Goal: Communication & Community: Answer question/provide support

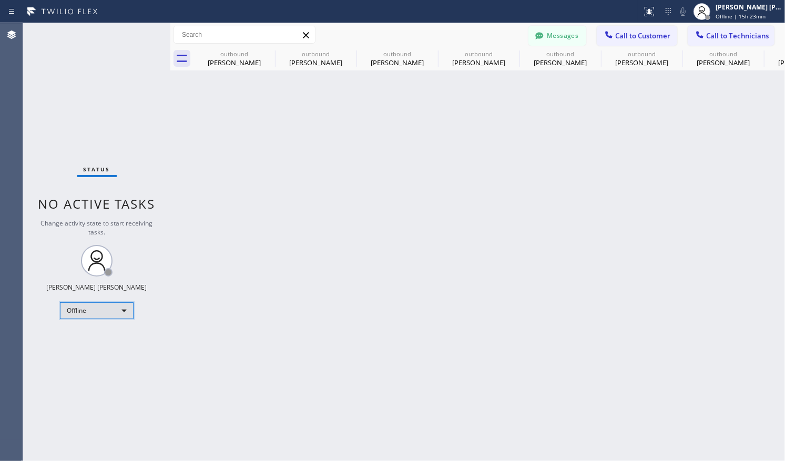
click at [126, 310] on div "Offline" at bounding box center [97, 310] width 74 height 17
click at [120, 339] on li "Available" at bounding box center [95, 337] width 71 height 13
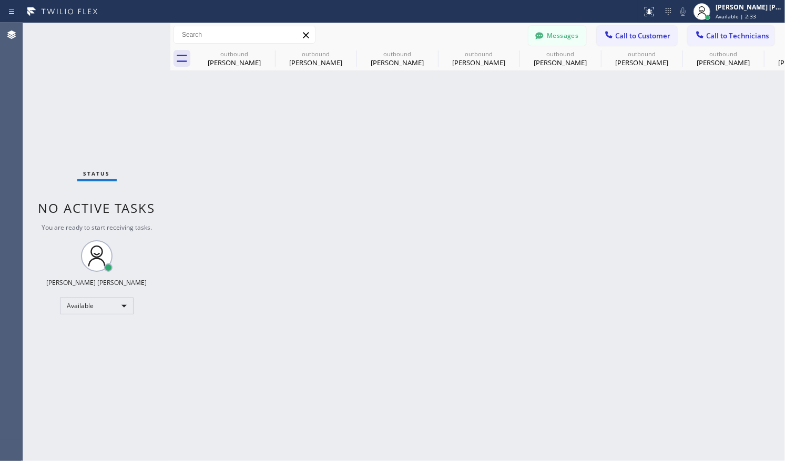
click at [236, 442] on div "Back to Dashboard Change Sender ID Customers Technicians DK Davis Kuma 08/06 11…" at bounding box center [477, 242] width 614 height 438
click at [589, 431] on div "Back to Dashboard Change Sender ID Customers Technicians DK Davis Kuma 08/06 11…" at bounding box center [477, 242] width 614 height 438
drag, startPoint x: 230, startPoint y: 335, endPoint x: 632, endPoint y: 105, distance: 463.8
click at [230, 334] on div "Back to Dashboard Change Sender ID Customers Technicians DK Davis Kuma 08/06 11…" at bounding box center [477, 242] width 614 height 438
click at [652, 29] on button "Call to Customer" at bounding box center [637, 36] width 80 height 20
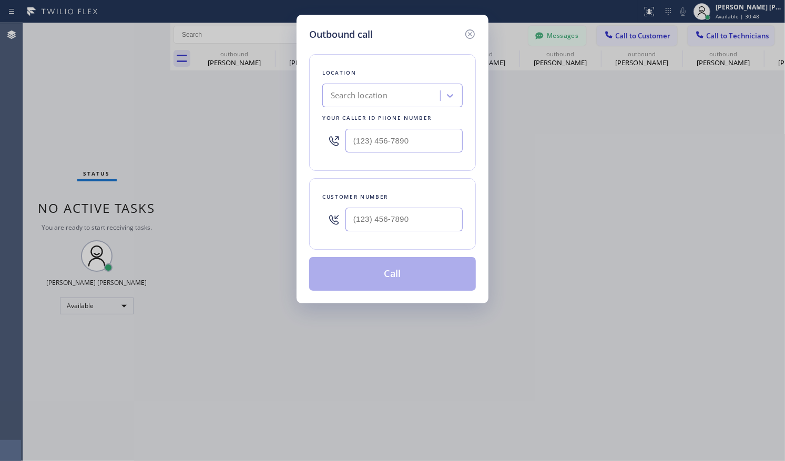
click at [396, 93] on div "Search location" at bounding box center [382, 96] width 115 height 18
type input "24 h"
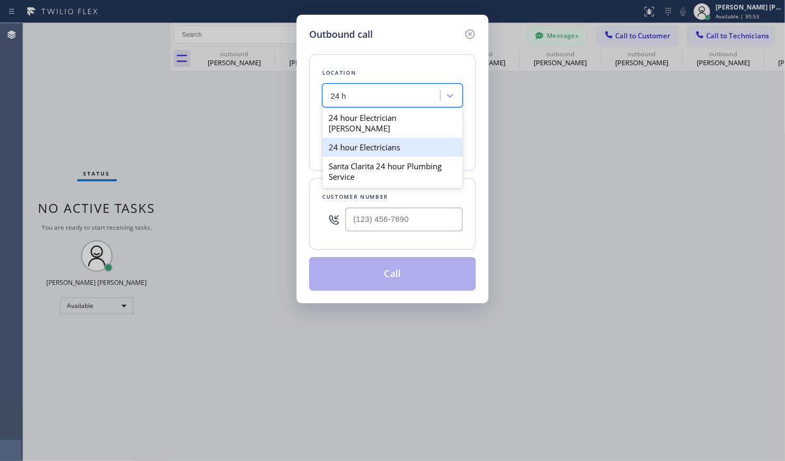
click at [391, 138] on div "24 hour Electricians" at bounding box center [392, 147] width 140 height 19
type input "[PHONE_NUMBER]"
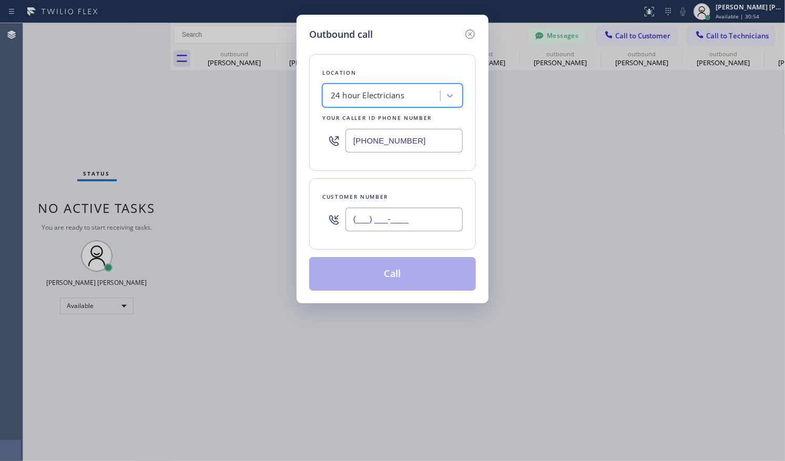
click at [408, 210] on input "(___) ___-____" at bounding box center [403, 220] width 117 height 24
paste input "626) 857-8876"
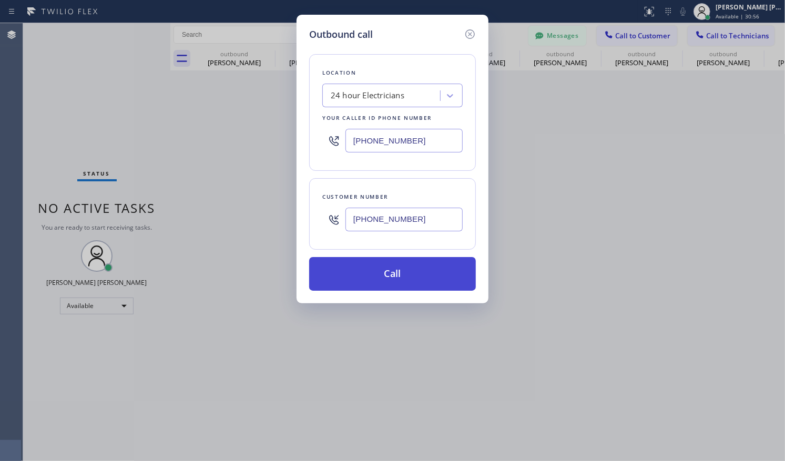
type input "[PHONE_NUMBER]"
click at [422, 265] on button "Call" at bounding box center [392, 274] width 167 height 34
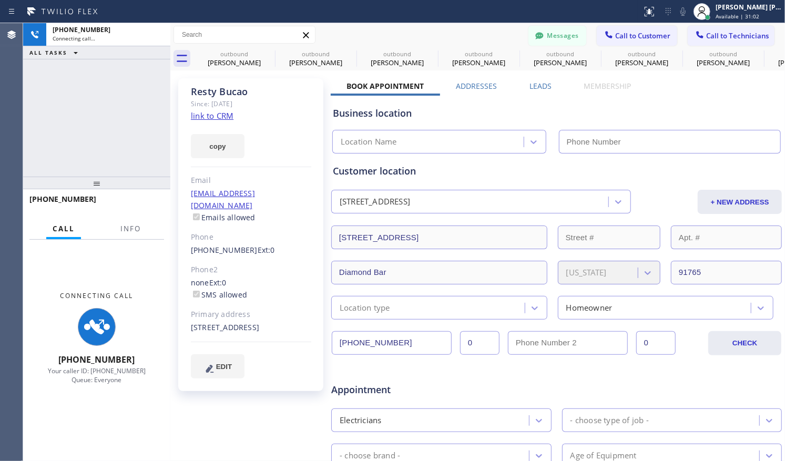
type input "[PHONE_NUMBER]"
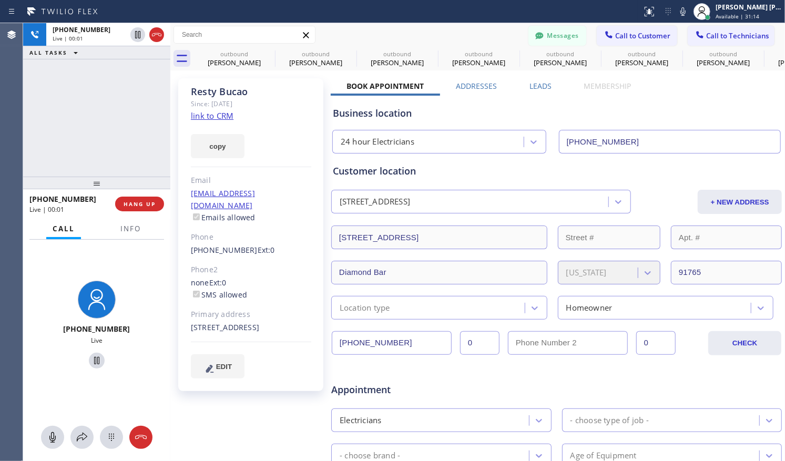
click at [230, 425] on div "Resty Bucao Since: 20 may 2020 link to CRM copy Email restybucao123@yahoo.com E…" at bounding box center [252, 413] width 158 height 681
click at [260, 445] on div "Resty Bucao Since: 20 may 2020 link to CRM copy Email restybucao123@yahoo.com E…" at bounding box center [252, 413] width 158 height 681
click at [97, 138] on div "+16268578876 Live | 00:39 ALL TASKS ALL TASKS ACTIVE TASKS TASKS IN WRAP UP" at bounding box center [96, 99] width 147 height 153
click at [143, 209] on button "HANG UP" at bounding box center [139, 204] width 49 height 15
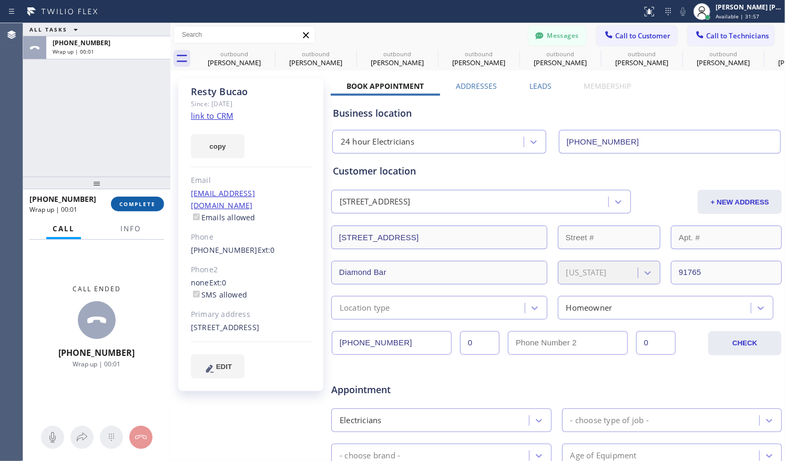
click at [149, 206] on span "COMPLETE" at bounding box center [137, 203] width 36 height 7
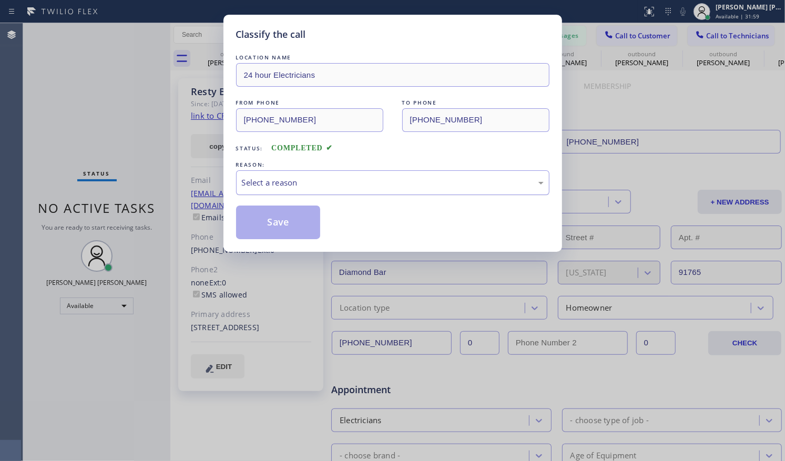
click at [346, 186] on div "Select a reason" at bounding box center [393, 183] width 302 height 12
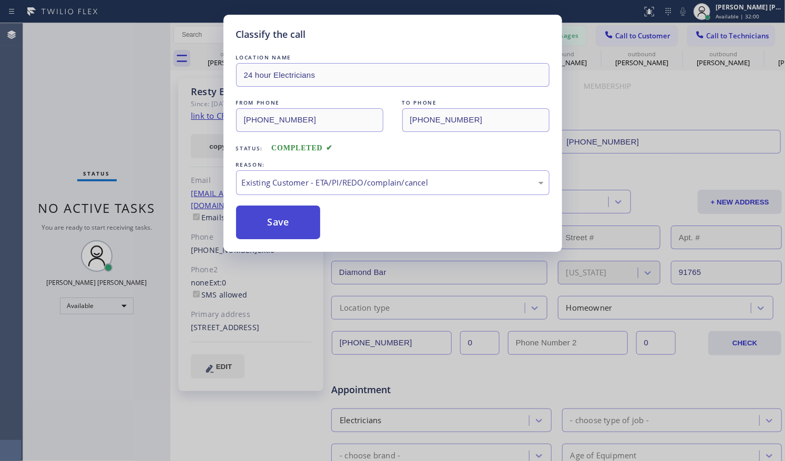
click at [281, 218] on button "Save" at bounding box center [278, 223] width 85 height 34
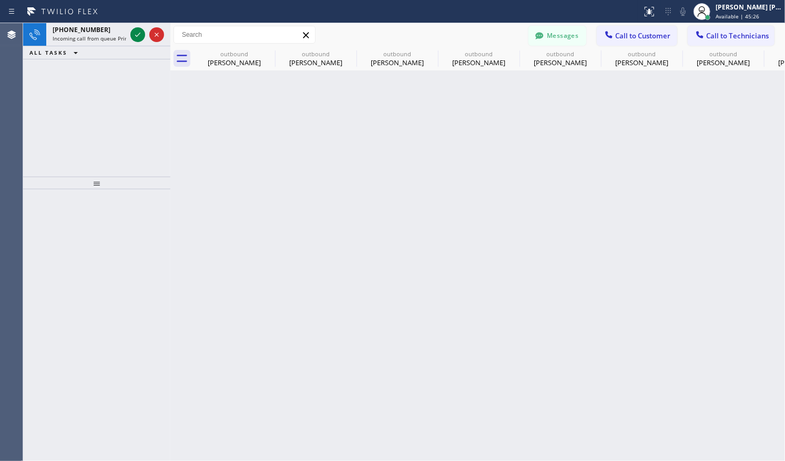
click at [628, 283] on div "Back to Dashboard Change Sender ID Customers Technicians DK Davis Kuma 08/06 11…" at bounding box center [477, 242] width 614 height 438
click at [140, 39] on icon at bounding box center [137, 34] width 13 height 13
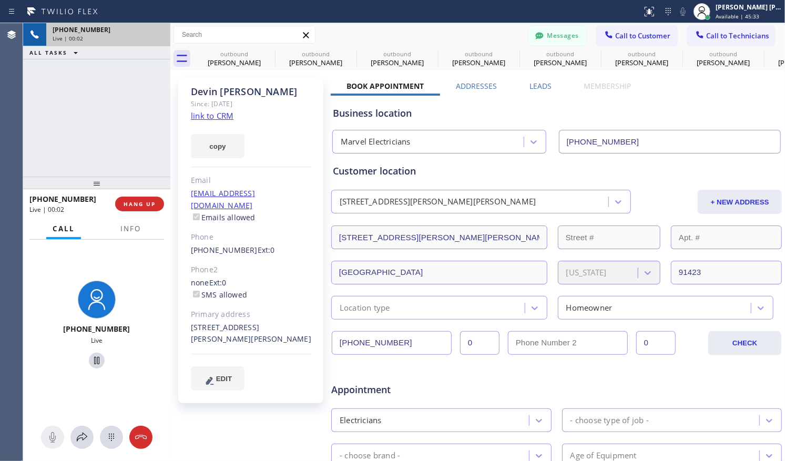
type input "(833) 758-0500"
click at [202, 122] on div "copy" at bounding box center [251, 140] width 120 height 36
click at [203, 118] on link "link to CRM" at bounding box center [212, 115] width 43 height 11
click at [84, 132] on div "+13102510812 Live | 00:14 ALL TASKS ALL TASKS ACTIVE TASKS TASKS IN WRAP UP" at bounding box center [96, 99] width 147 height 153
click at [122, 145] on div "+13102510812 Live | 00:17 ALL TASKS ALL TASKS ACTIVE TASKS TASKS IN WRAP UP" at bounding box center [96, 99] width 147 height 153
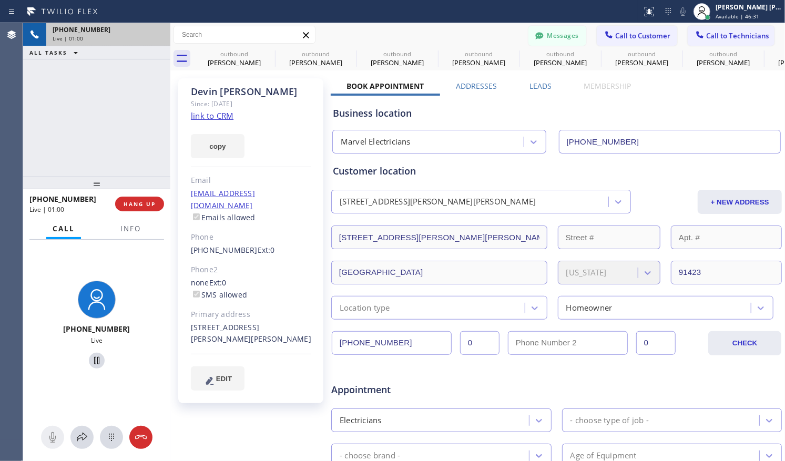
click at [122, 132] on div "+13102510812 Live | 01:00 ALL TASKS ALL TASKS ACTIVE TASKS TASKS IN WRAP UP" at bounding box center [96, 99] width 147 height 153
click at [128, 136] on div "+13102510812 Live | 01:02 ALL TASKS ALL TASKS ACTIVE TASKS TASKS IN WRAP UP" at bounding box center [96, 99] width 147 height 153
click at [120, 141] on div "+13102510812 Live | 01:05 ALL TASKS ALL TASKS ACTIVE TASKS TASKS IN WRAP UP" at bounding box center [96, 99] width 147 height 153
click at [131, 352] on div at bounding box center [96, 361] width 81 height 22
click at [94, 361] on icon at bounding box center [96, 360] width 13 height 13
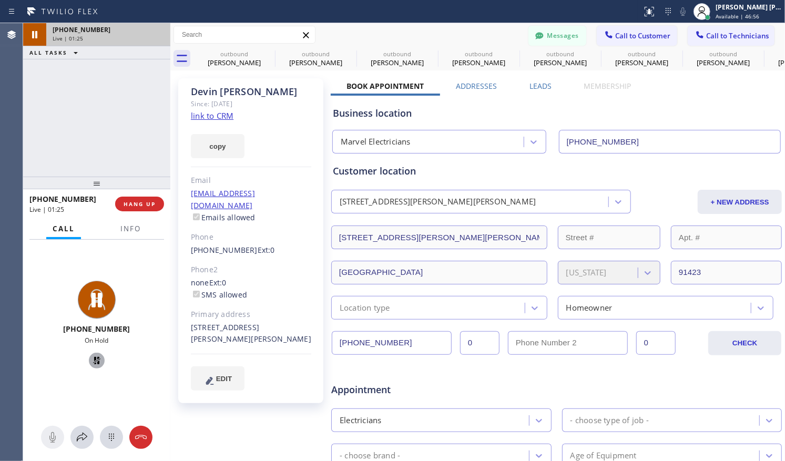
click at [609, 382] on div "Appointment" at bounding box center [556, 383] width 453 height 27
click at [239, 434] on div "Devin Kelsay Since: 20 may 2020 link to CRM copy Email devinkelsay@gmail.com Em…" at bounding box center [252, 413] width 158 height 681
click at [90, 356] on icon at bounding box center [96, 360] width 13 height 13
click at [572, 378] on div "Appointment" at bounding box center [556, 383] width 453 height 27
drag, startPoint x: 283, startPoint y: 443, endPoint x: 283, endPoint y: 434, distance: 8.4
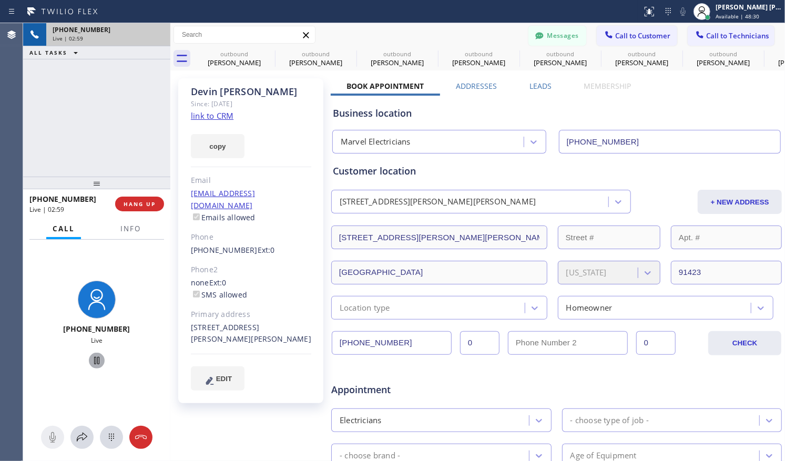
click at [283, 443] on div "Devin Kelsay Since: 20 may 2020 link to CRM copy Email devinkelsay@gmail.com Em…" at bounding box center [252, 413] width 158 height 681
click at [90, 125] on div "+13102510812 Live | 03:01 ALL TASKS ALL TASKS ACTIVE TASKS TASKS IN WRAP UP" at bounding box center [96, 99] width 147 height 153
click at [98, 145] on div "+13102510812 Live | 03:35 ALL TASKS ALL TASKS ACTIVE TASKS TASKS IN WRAP UP" at bounding box center [96, 99] width 147 height 153
click at [104, 120] on div "+13102510812 Live | 03:36 ALL TASKS ALL TASKS ACTIVE TASKS TASKS IN WRAP UP" at bounding box center [96, 99] width 147 height 153
click at [104, 120] on div "+13102510812 Live | 03:41 ALL TASKS ALL TASKS ACTIVE TASKS TASKS IN WRAP UP" at bounding box center [96, 99] width 147 height 153
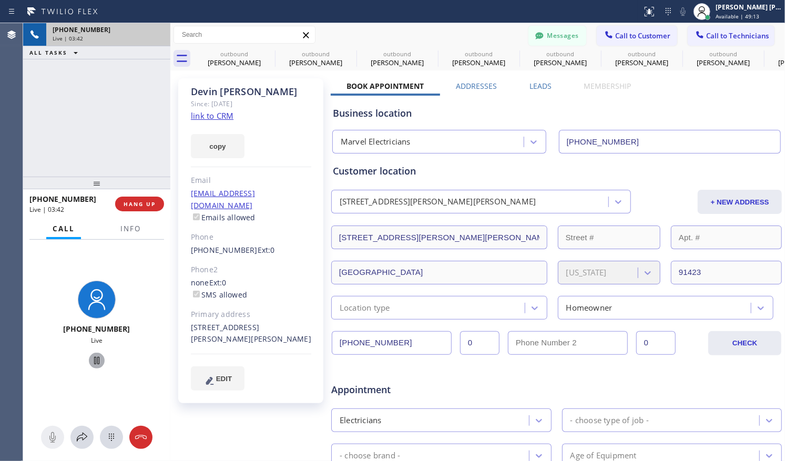
click at [365, 11] on div at bounding box center [320, 11] width 633 height 17
click at [88, 124] on div "+13102510812 Live | 03:43 ALL TASKS ALL TASKS ACTIVE TASKS TASKS IN WRAP UP" at bounding box center [96, 99] width 147 height 153
click at [111, 123] on div "+13102510812 Live | 03:45 ALL TASKS ALL TASKS ACTIVE TASKS TASKS IN WRAP UP" at bounding box center [96, 99] width 147 height 153
click at [111, 123] on div "+13102510812 Live | 03:47 ALL TASKS ALL TASKS ACTIVE TASKS TASKS IN WRAP UP" at bounding box center [96, 99] width 147 height 153
click at [120, 113] on div "+13102510812 Live | 03:49 ALL TASKS ALL TASKS ACTIVE TASKS TASKS IN WRAP UP" at bounding box center [96, 99] width 147 height 153
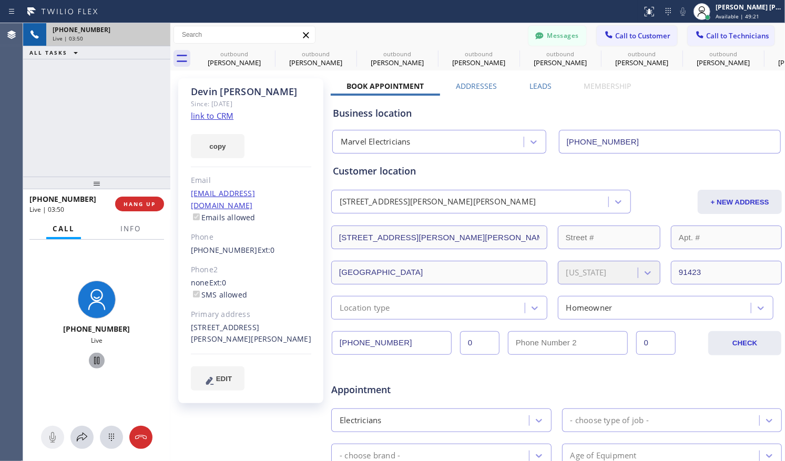
click at [120, 109] on div "+13102510812 Live | 03:50 ALL TASKS ALL TASKS ACTIVE TASKS TASKS IN WRAP UP" at bounding box center [96, 99] width 147 height 153
